Goal: Information Seeking & Learning: Understand process/instructions

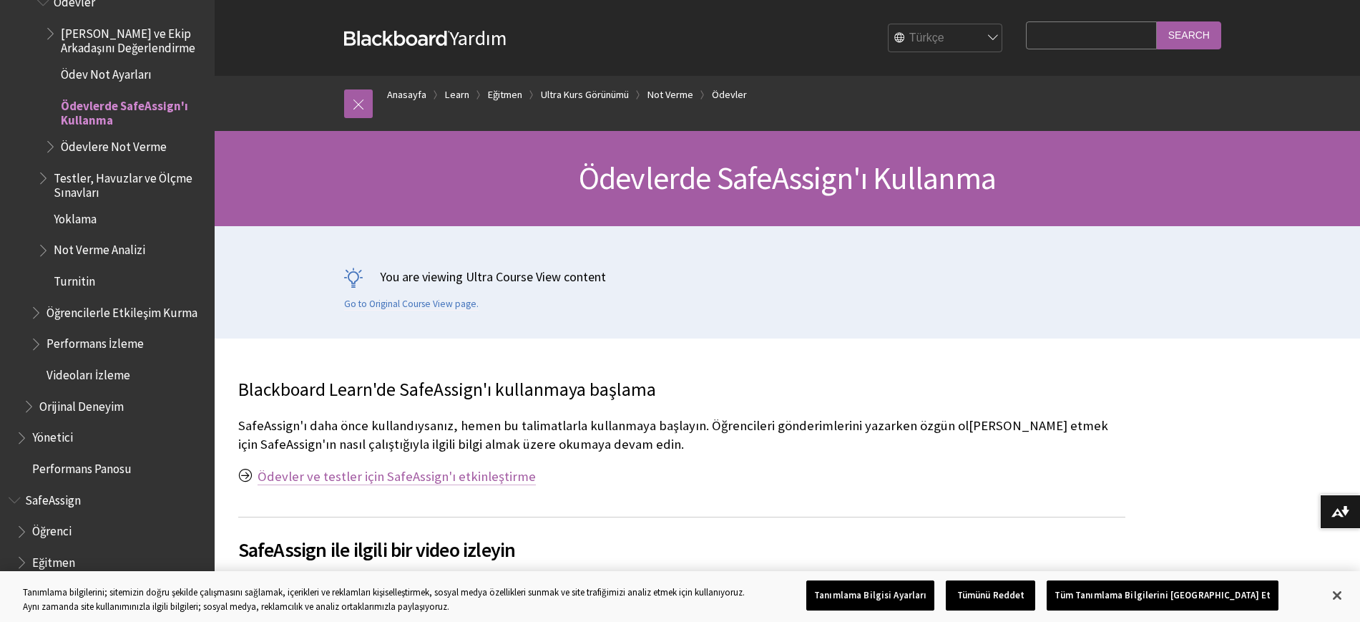
click at [378, 477] on link "Ödevler ve testler için SafeAssign'ı etkinleştirme" at bounding box center [397, 476] width 278 height 17
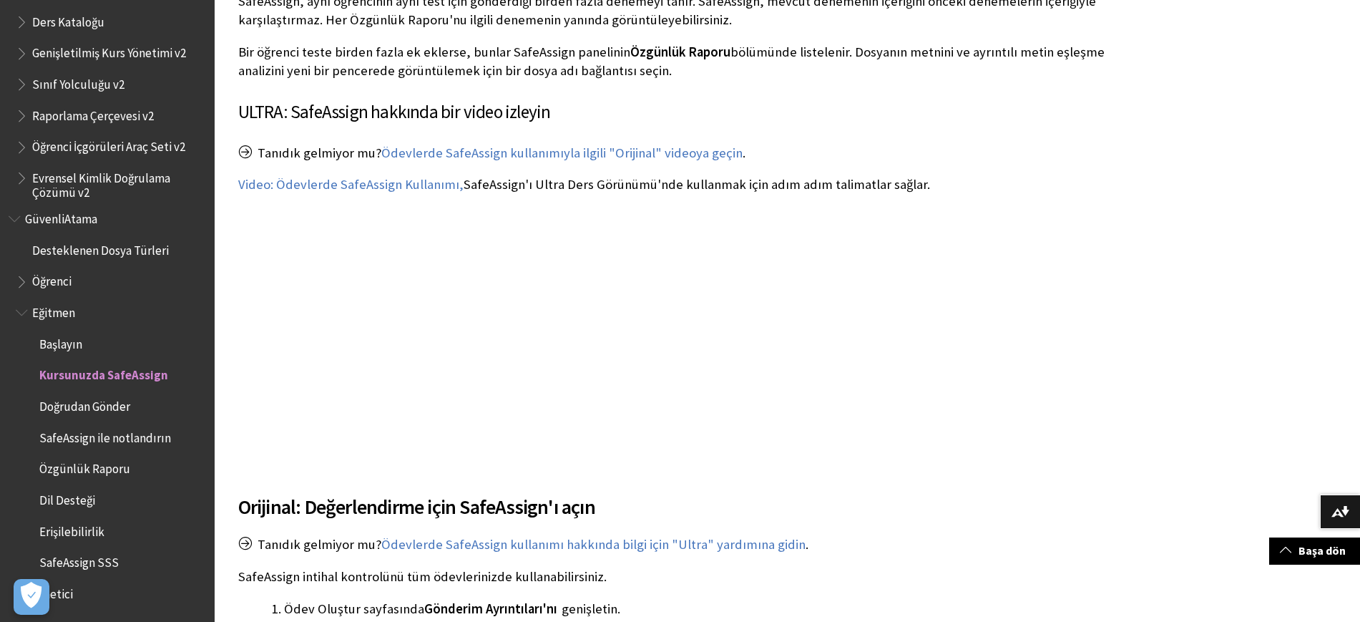
scroll to position [1561, 0]
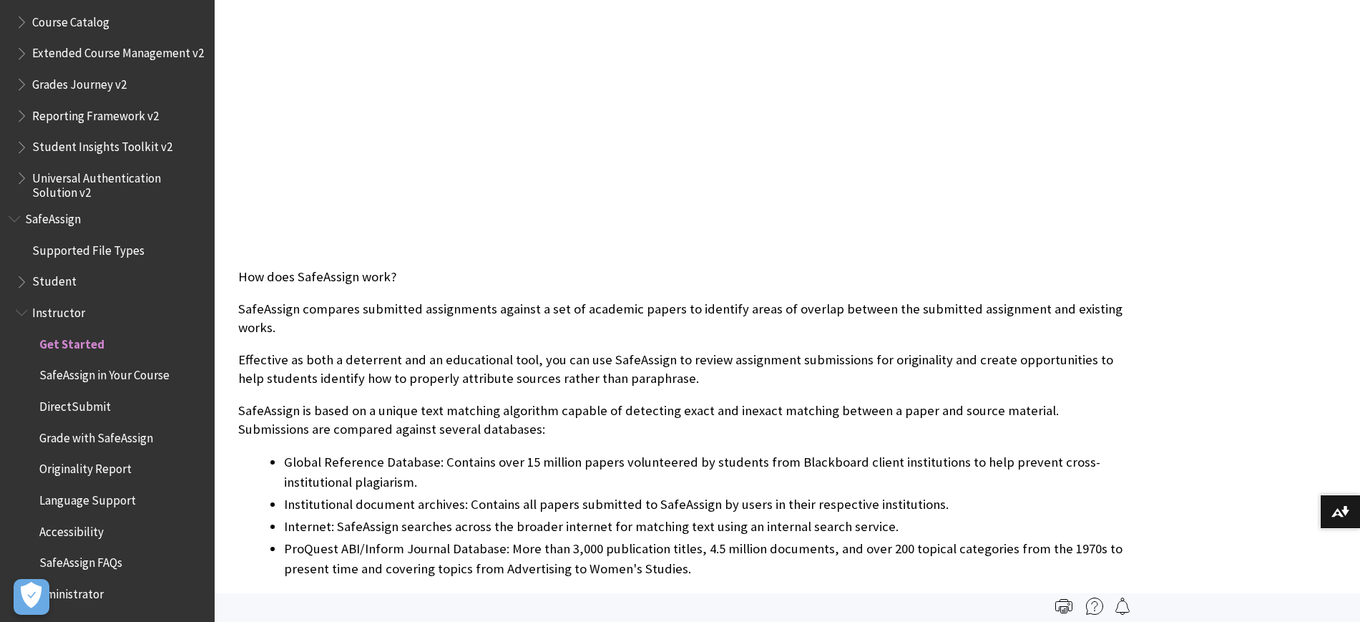
scroll to position [447, 0]
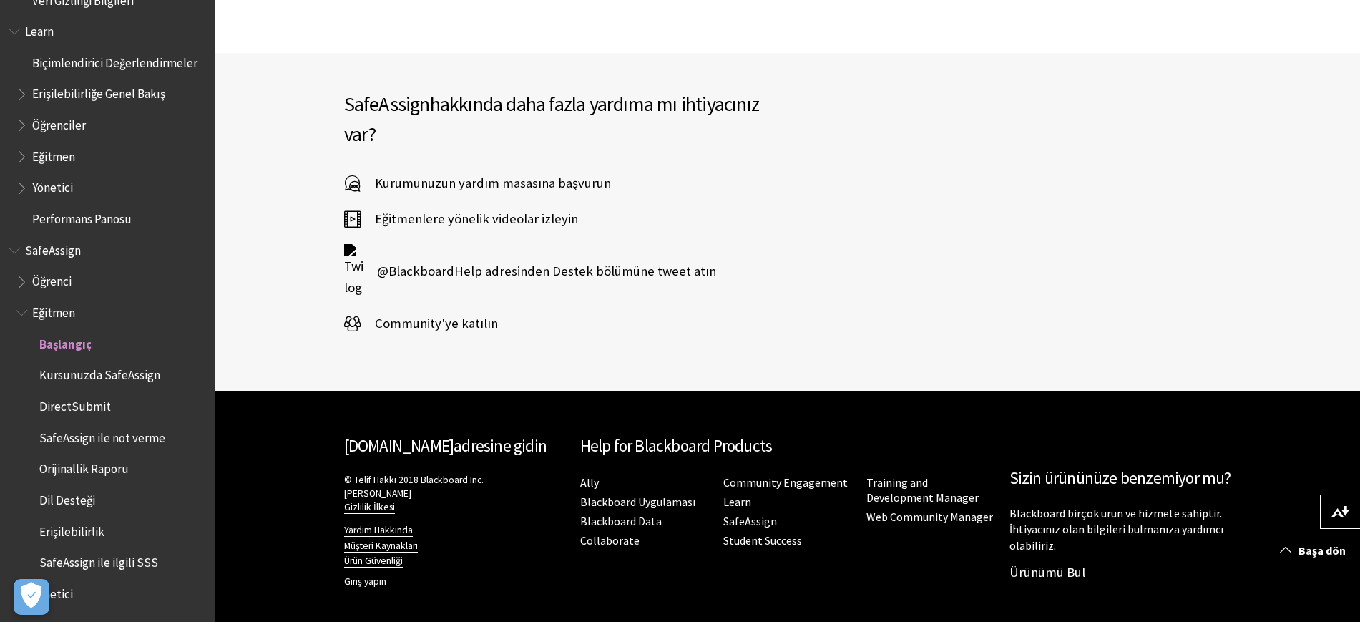
scroll to position [2157, 0]
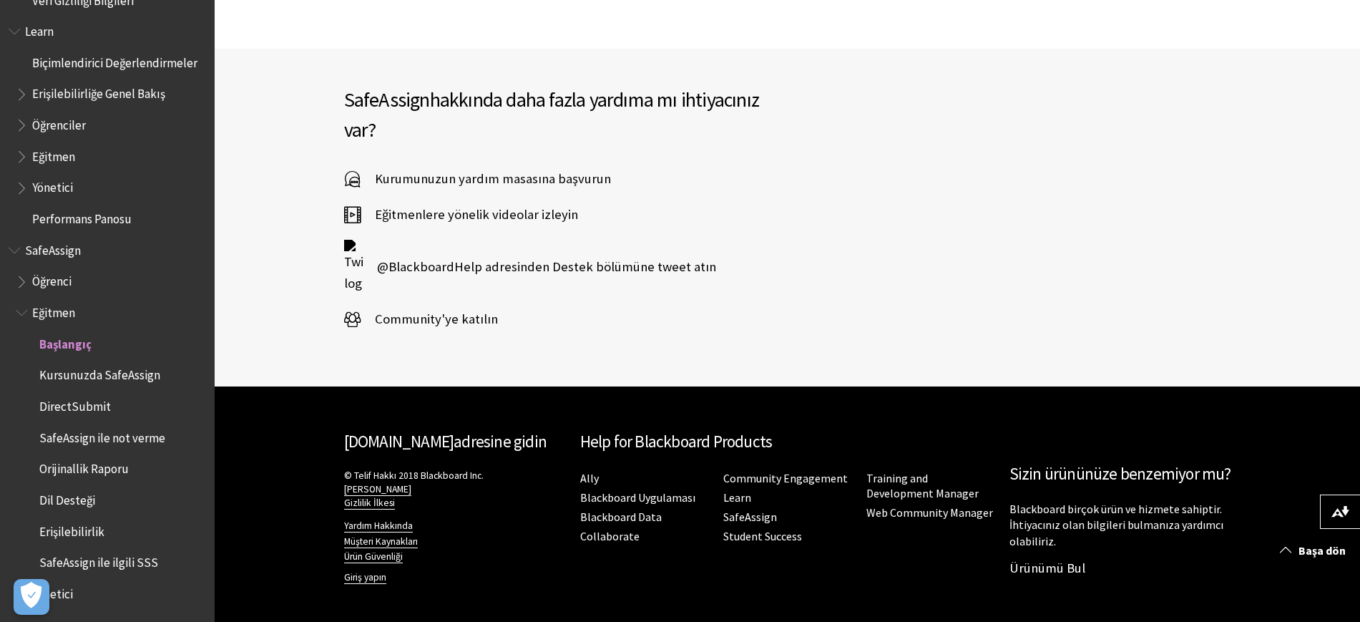
click at [67, 275] on span "Öğrenci" at bounding box center [51, 279] width 39 height 19
click at [62, 301] on span "Eğitmen" at bounding box center [53, 310] width 43 height 19
drag, startPoint x: 55, startPoint y: 272, endPoint x: 42, endPoint y: 282, distance: 16.9
click at [55, 273] on span "Öğrenci" at bounding box center [51, 279] width 39 height 19
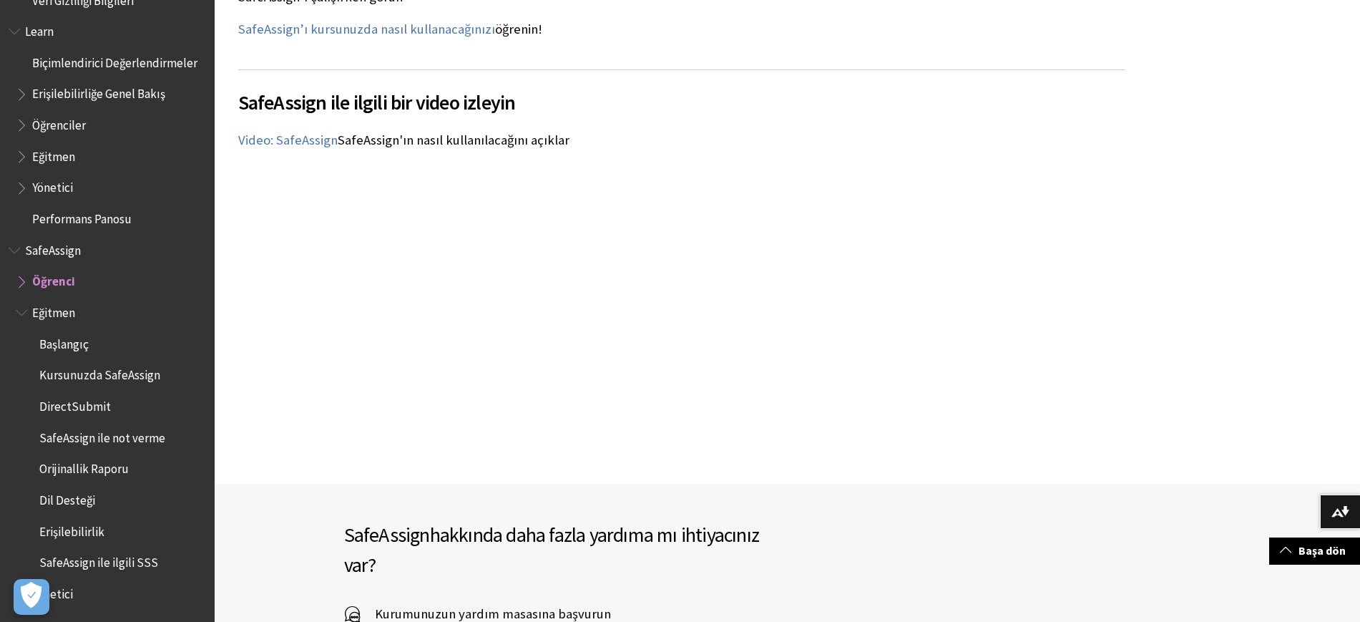
scroll to position [1710, 0]
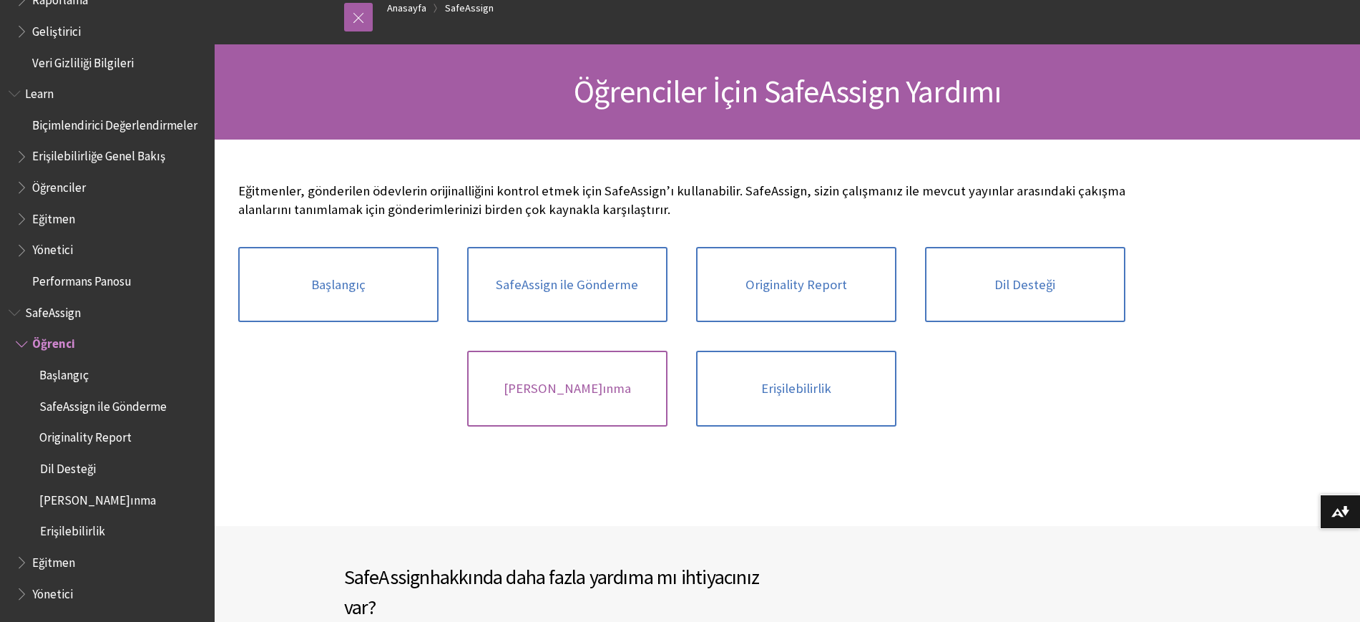
scroll to position [89, 0]
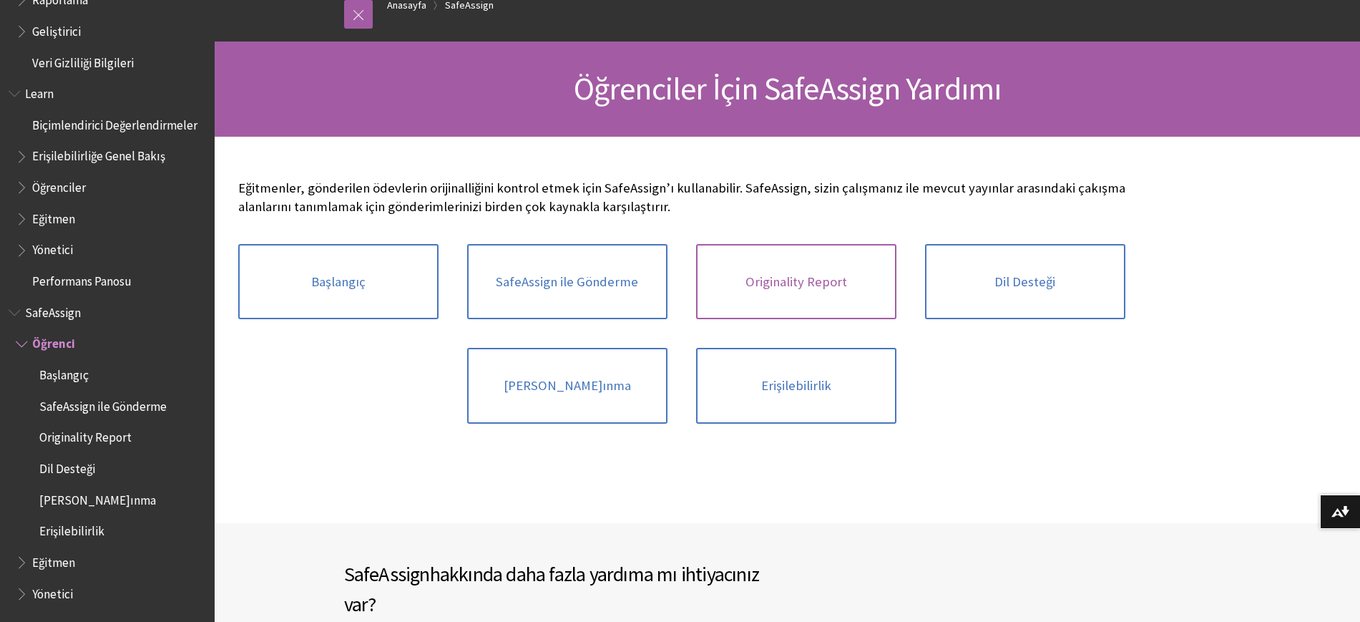
click at [781, 298] on link "Originality Report" at bounding box center [796, 282] width 200 height 76
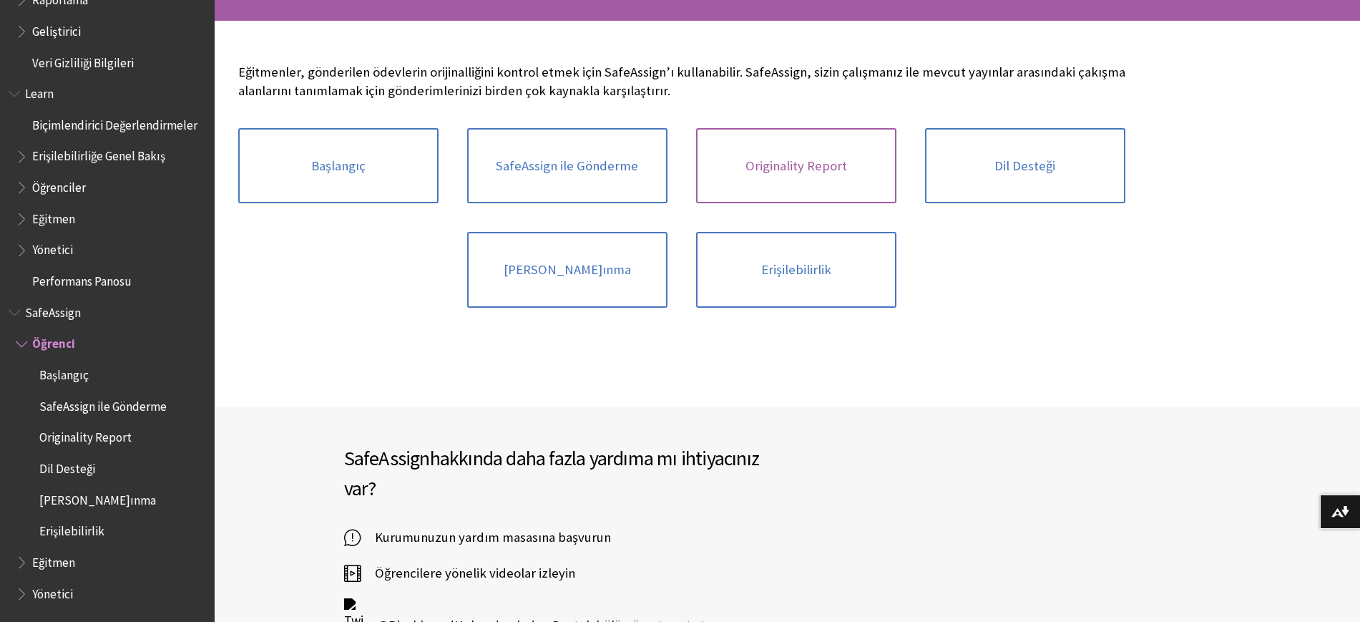
scroll to position [447, 0]
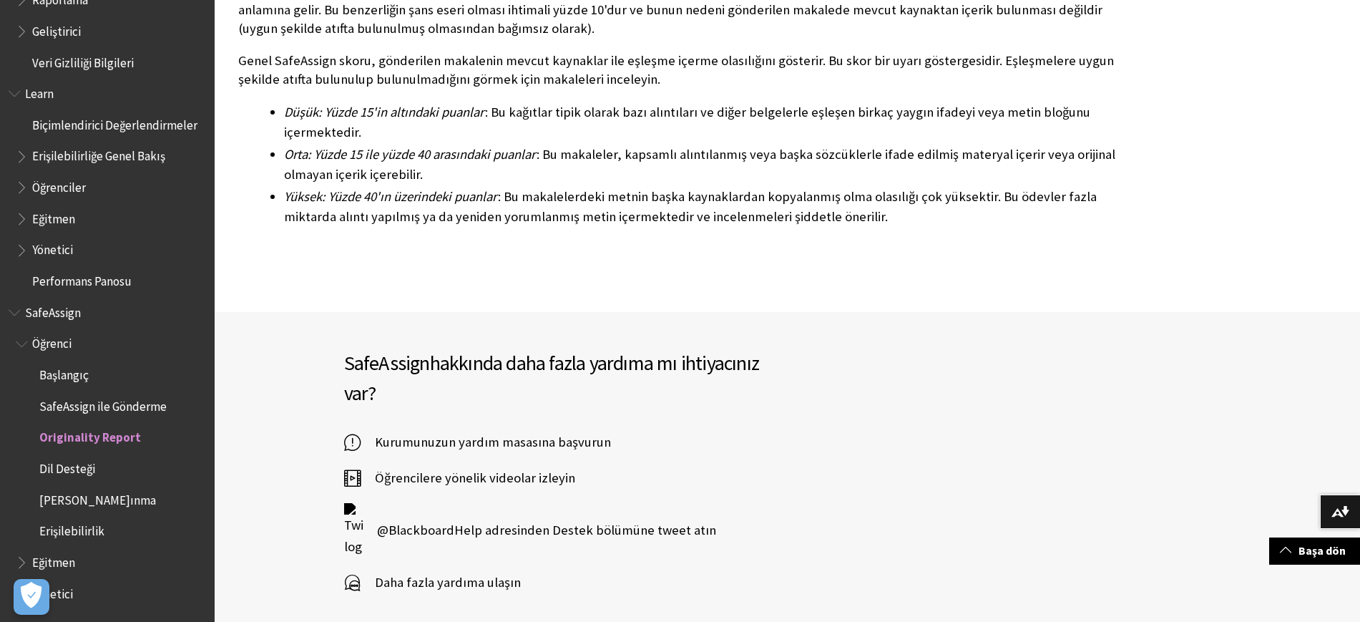
scroll to position [4191, 0]
